Goal: Transaction & Acquisition: Purchase product/service

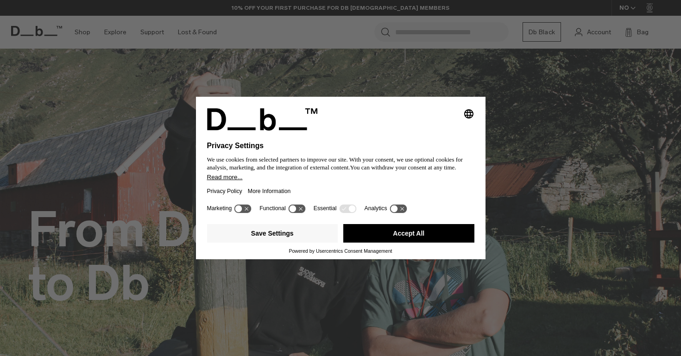
click at [401, 236] on button "Accept All" at bounding box center [408, 233] width 131 height 19
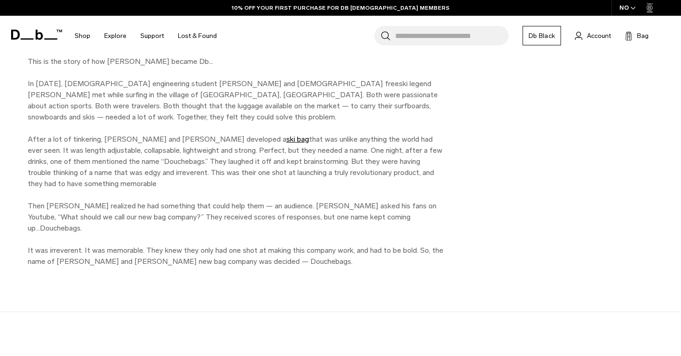
scroll to position [496, 0]
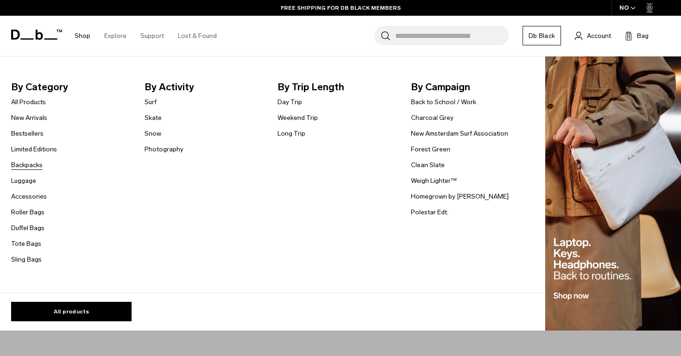
click at [38, 164] on link "Backpacks" at bounding box center [26, 165] width 31 height 10
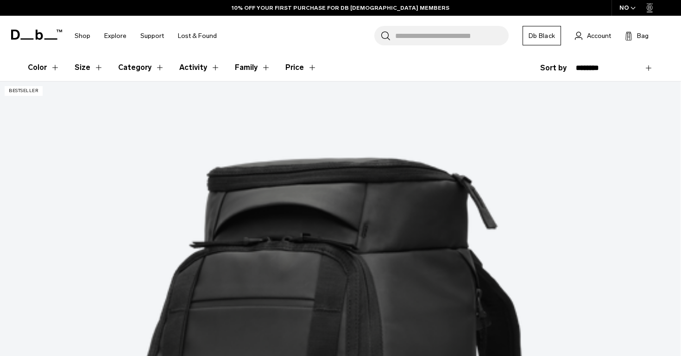
scroll to position [151, 0]
